Goal: Transaction & Acquisition: Purchase product/service

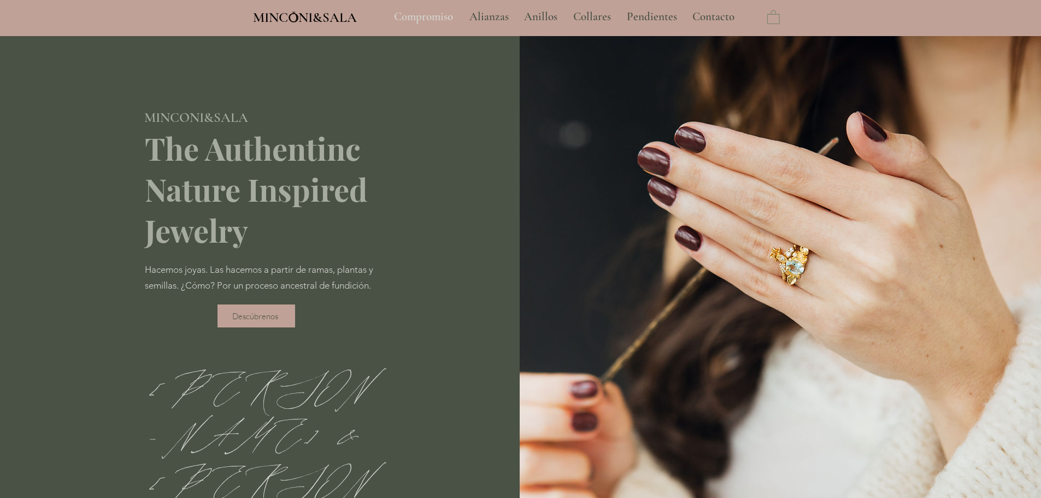
type input "**********"
select select "**********"
click at [415, 17] on p "Compromiso" at bounding box center [423, 16] width 70 height 27
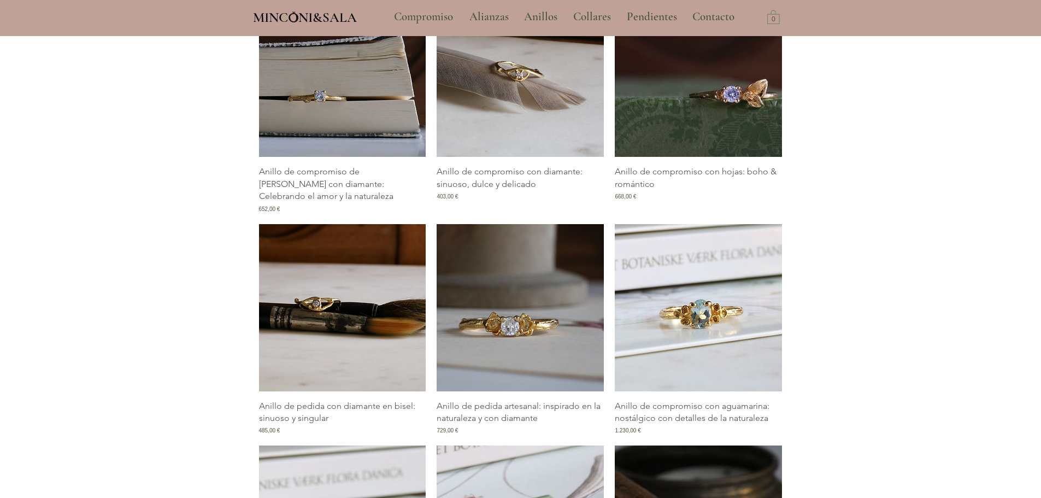
scroll to position [601, 0]
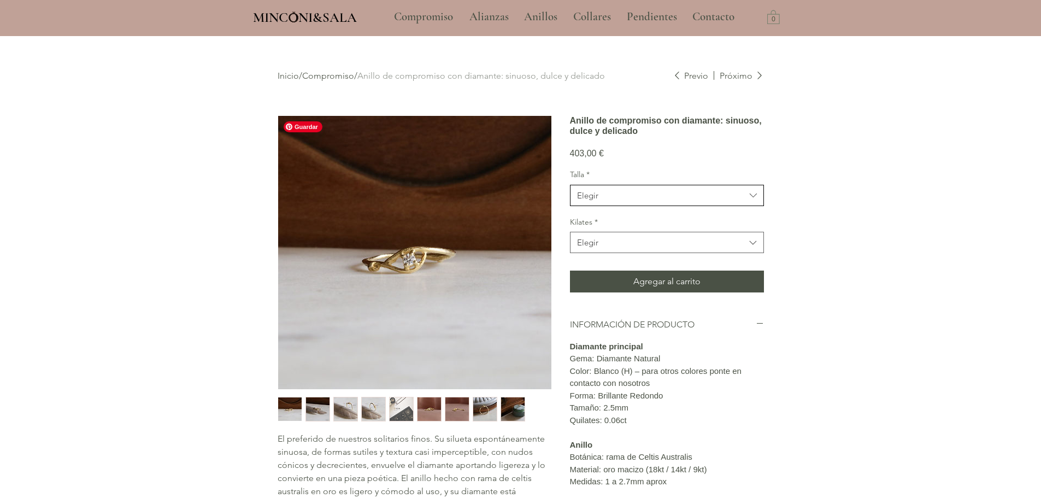
click at [616, 201] on span "Elegir" at bounding box center [661, 195] width 168 height 11
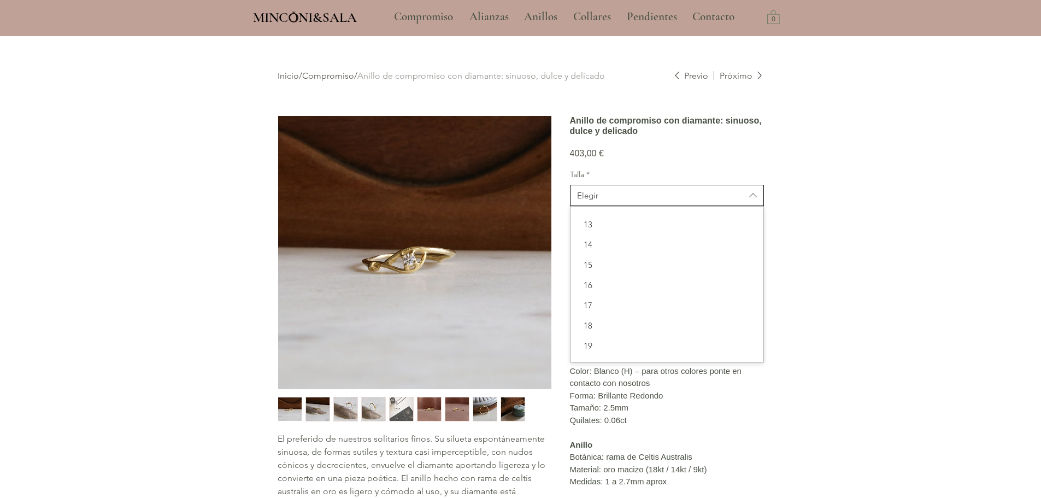
scroll to position [109, 0]
click at [618, 225] on div "13" at bounding box center [666, 215] width 193 height 20
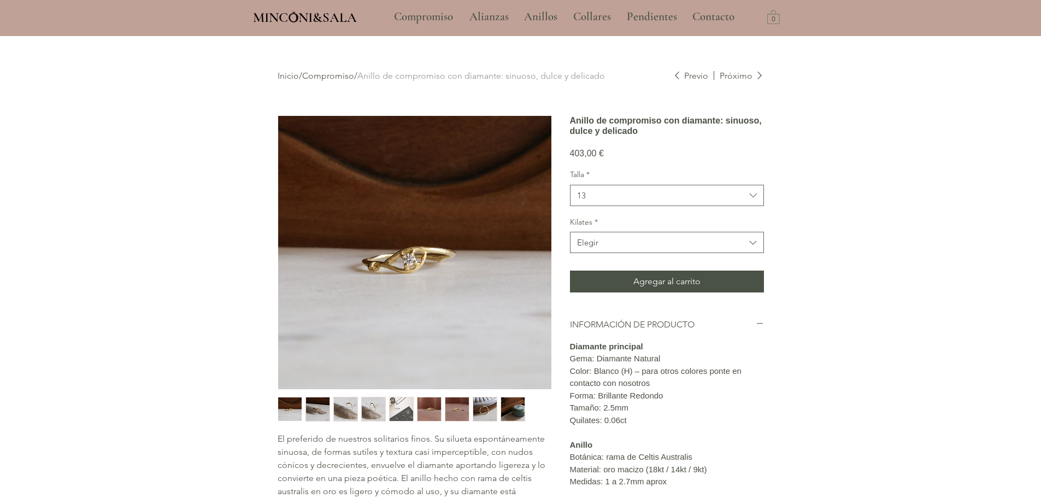
click at [813, 240] on div "main content" at bounding box center [520, 379] width 1041 height 686
click at [754, 249] on icon "Kilates" at bounding box center [753, 243] width 13 height 13
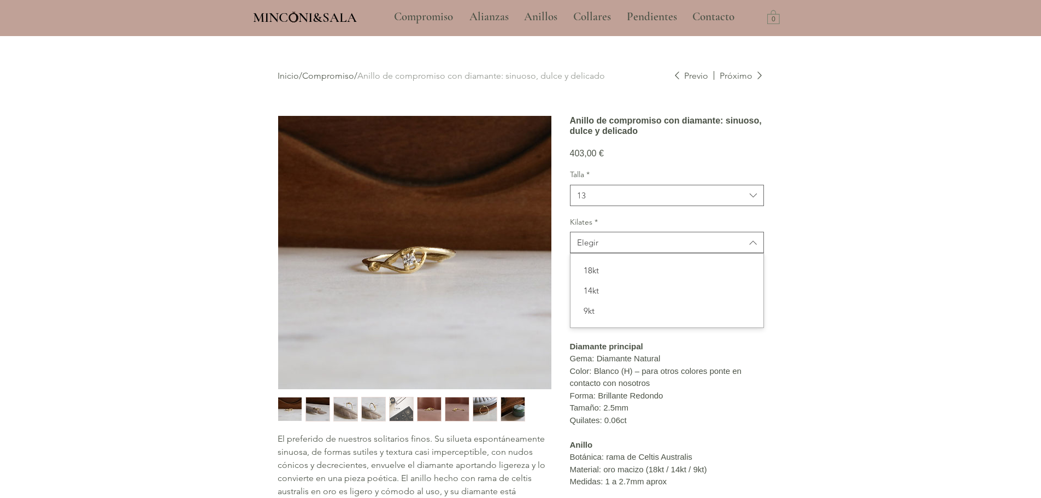
click at [613, 291] on div "18kt 14kt 9kt" at bounding box center [666, 290] width 193 height 74
click at [612, 276] on span "18kt" at bounding box center [667, 269] width 180 height 11
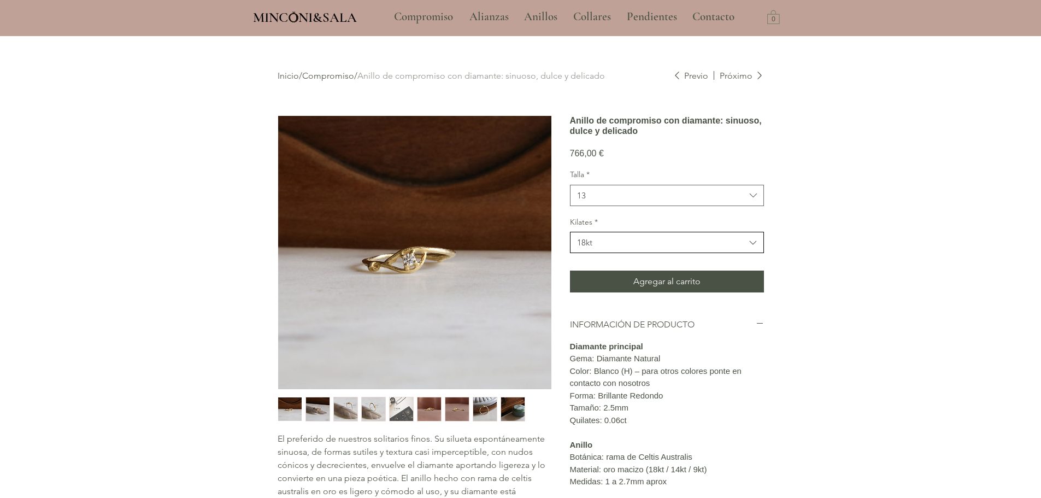
click at [626, 248] on span "18kt" at bounding box center [661, 242] width 168 height 11
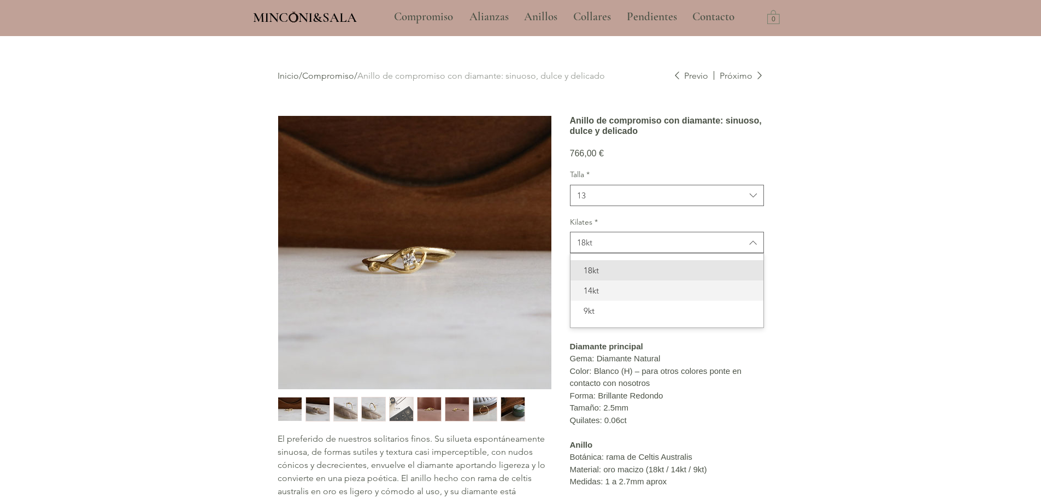
click at [611, 296] on span "14kt" at bounding box center [667, 290] width 180 height 11
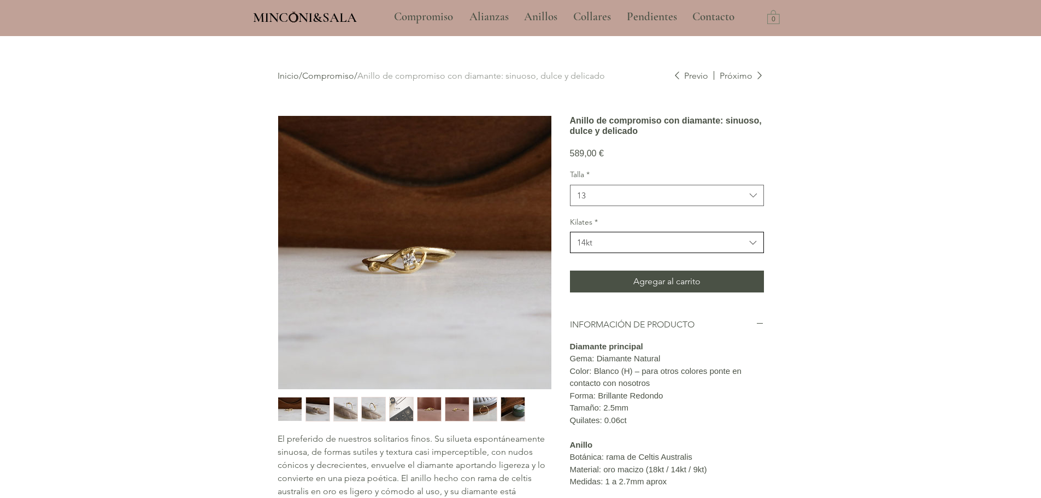
click at [611, 253] on button "14kt" at bounding box center [667, 242] width 194 height 21
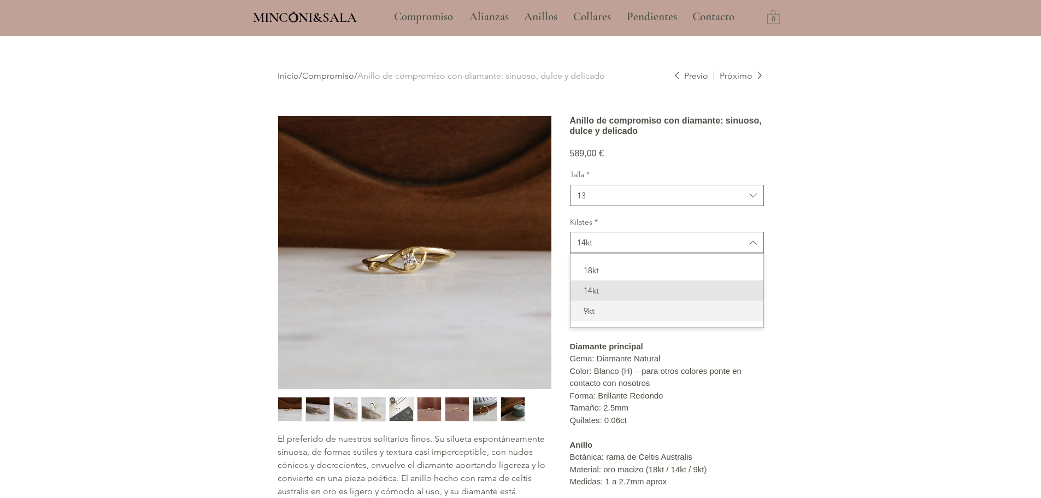
click at [606, 316] on span "9kt" at bounding box center [667, 310] width 180 height 11
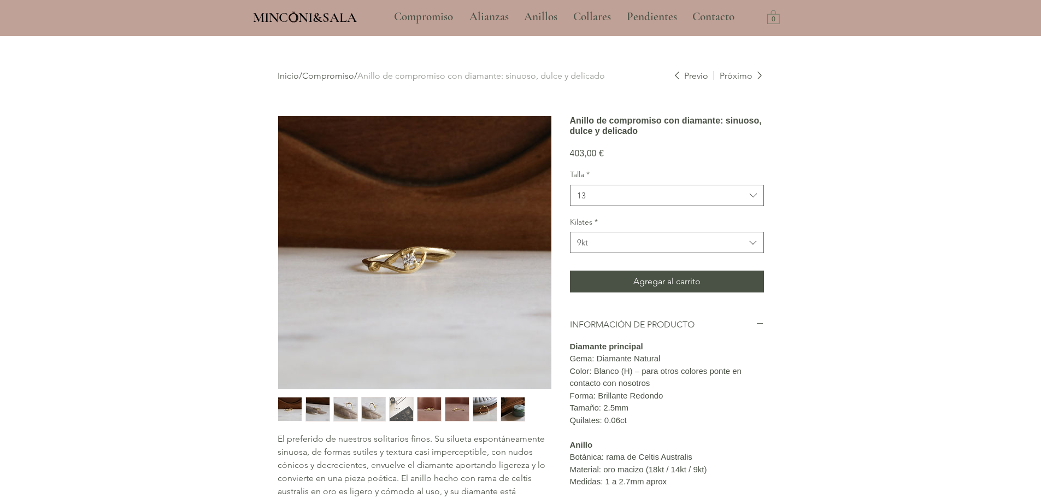
click at [884, 264] on div "main content" at bounding box center [520, 379] width 1041 height 686
click at [674, 248] on span "9kt" at bounding box center [661, 242] width 168 height 11
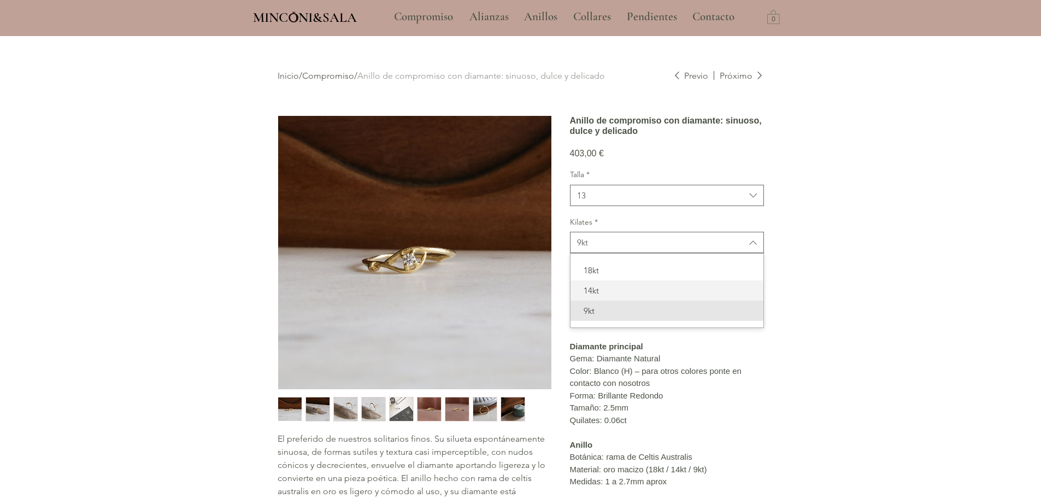
click at [653, 296] on span "14kt" at bounding box center [667, 290] width 180 height 11
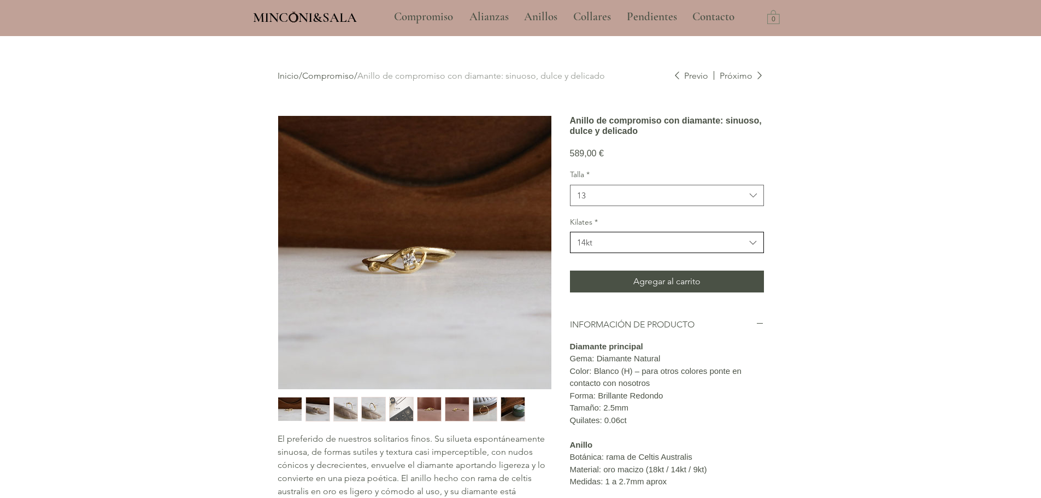
click at [616, 248] on span "14kt" at bounding box center [661, 242] width 168 height 11
click at [610, 276] on span "18kt" at bounding box center [667, 269] width 180 height 11
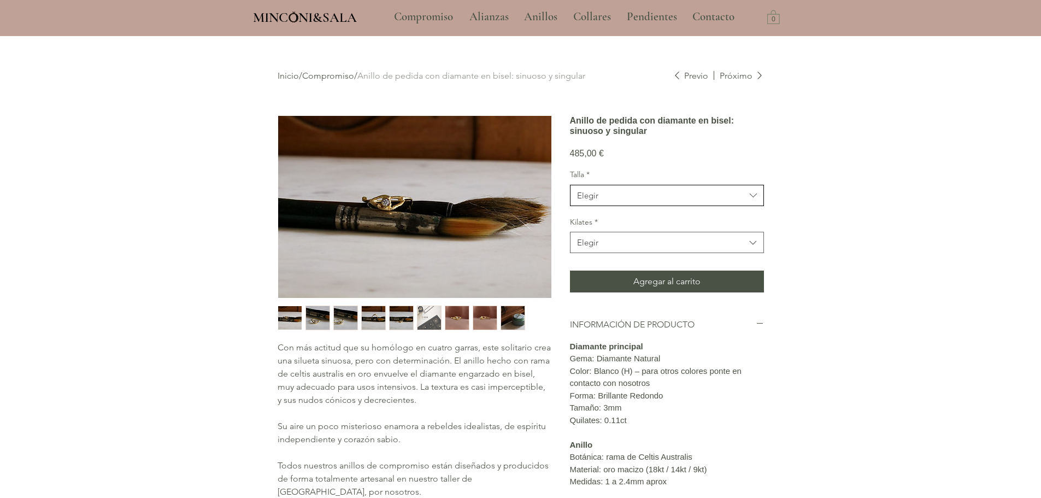
click at [626, 201] on span "Elegir" at bounding box center [661, 195] width 168 height 11
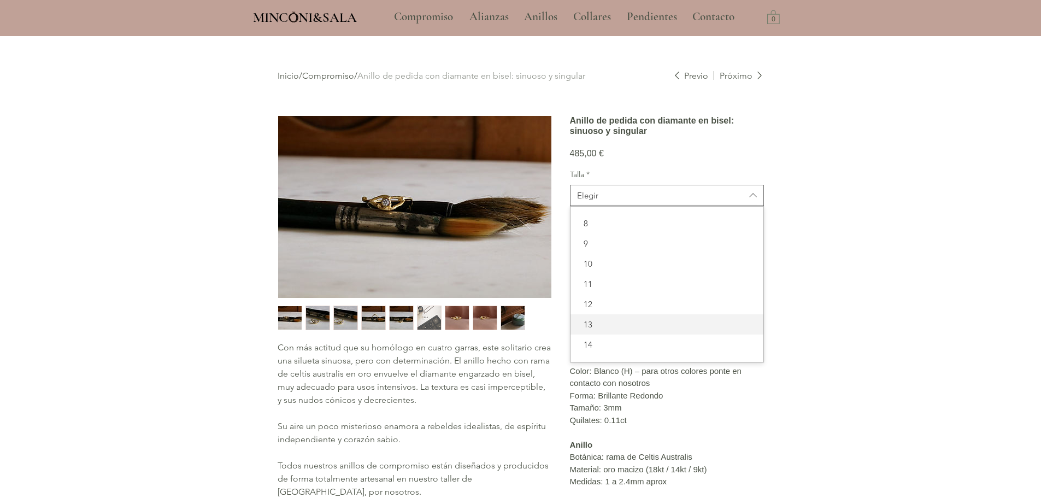
click at [619, 334] on div "13" at bounding box center [666, 324] width 193 height 20
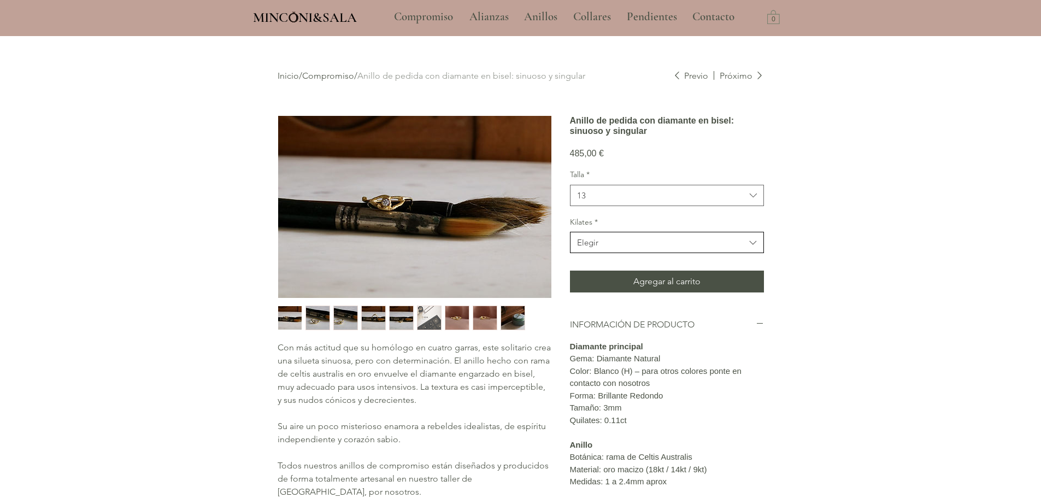
click at [615, 248] on span "Elegir" at bounding box center [661, 242] width 168 height 11
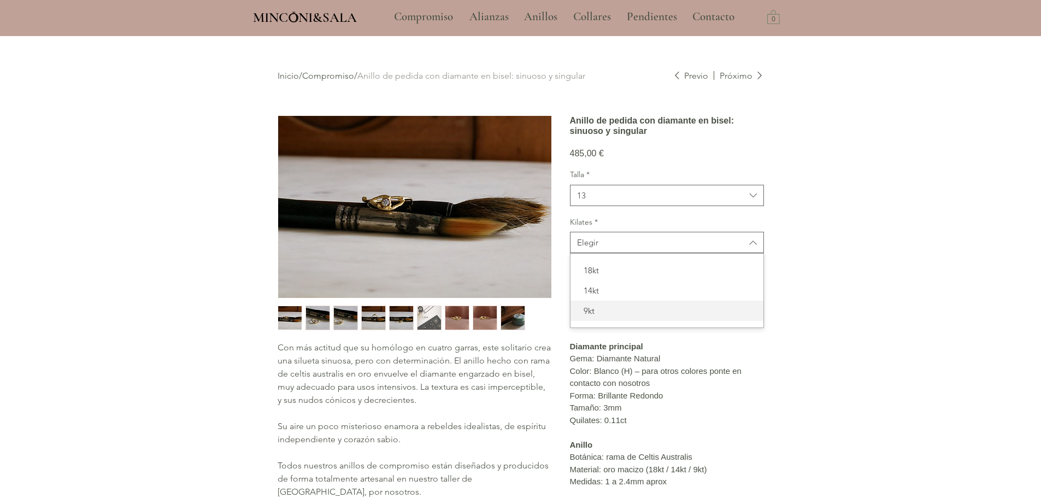
click at [612, 316] on span "9kt" at bounding box center [667, 310] width 180 height 11
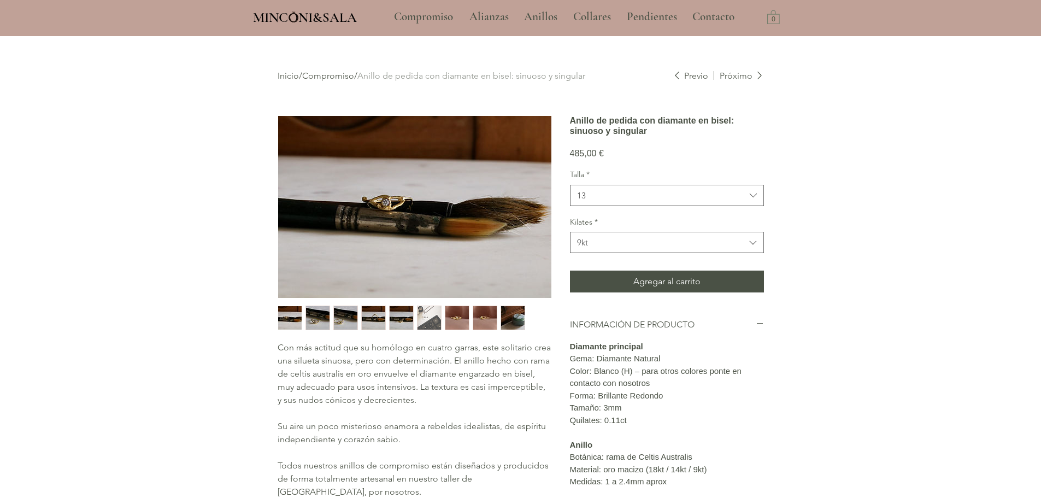
click at [622, 158] on div "485,00 € Precio" at bounding box center [667, 154] width 194 height 10
drag, startPoint x: 618, startPoint y: 187, endPoint x: 564, endPoint y: 187, distance: 54.1
click at [564, 187] on div "Con más actitud que su homólogo en cuatro garras, este solitario crea una silue…" at bounding box center [521, 404] width 486 height 578
click at [622, 248] on span "9kt" at bounding box center [661, 242] width 168 height 11
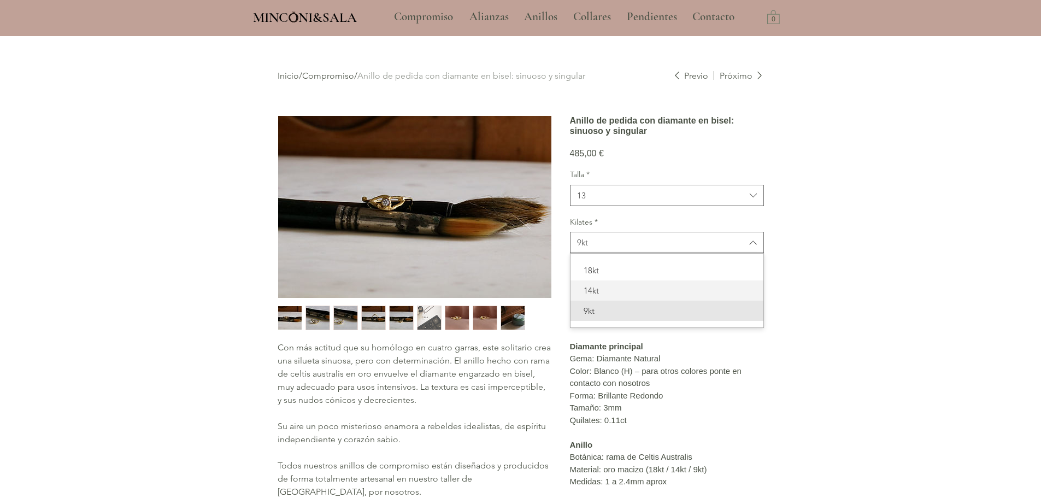
click at [602, 296] on span "14kt" at bounding box center [667, 290] width 180 height 11
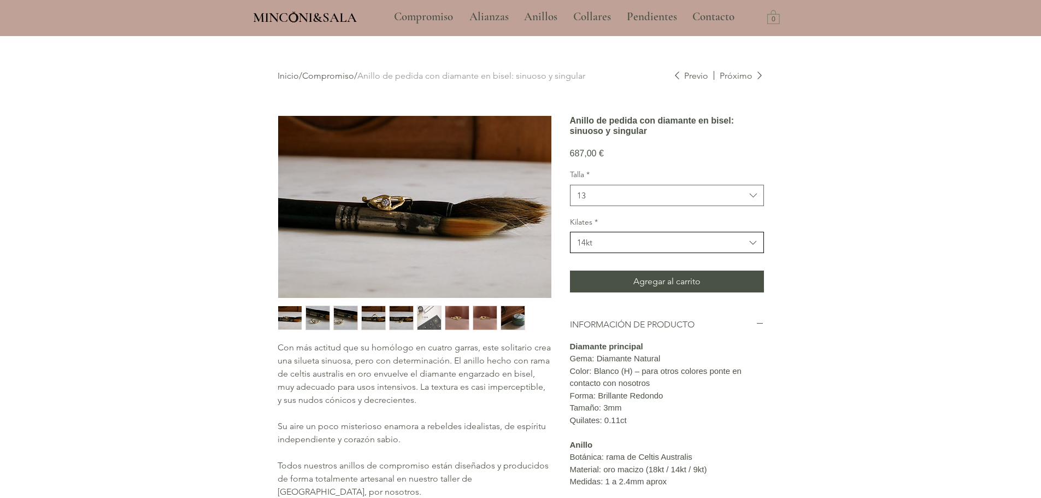
click at [609, 253] on button "14kt" at bounding box center [667, 242] width 194 height 21
click at [599, 276] on span "18kt" at bounding box center [667, 269] width 180 height 11
drag, startPoint x: 574, startPoint y: 188, endPoint x: 565, endPoint y: 189, distance: 9.4
click at [565, 189] on div "Con más actitud que su homólogo en cuatro garras, este solitario crea una silue…" at bounding box center [521, 404] width 486 height 578
click at [705, 136] on h1 "Anillo de pedida con diamante en bisel: sinuoso y singular" at bounding box center [667, 125] width 194 height 21
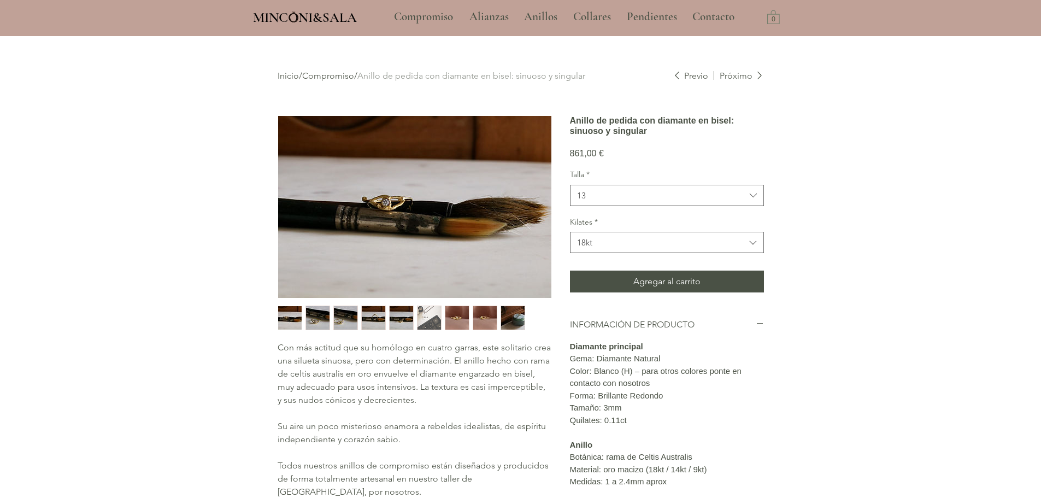
click at [800, 435] on div "main content" at bounding box center [520, 379] width 1041 height 686
